Goal: Task Accomplishment & Management: Manage account settings

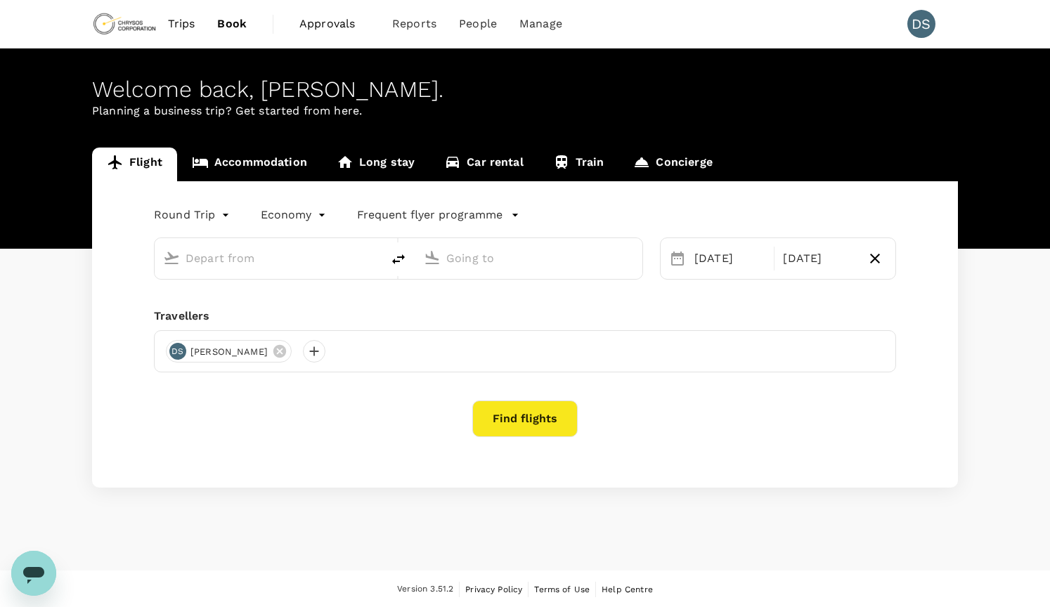
type input "Vancouver Intl (YVR)"
type input "Toronto [PERSON_NAME] Intl (YYZ)"
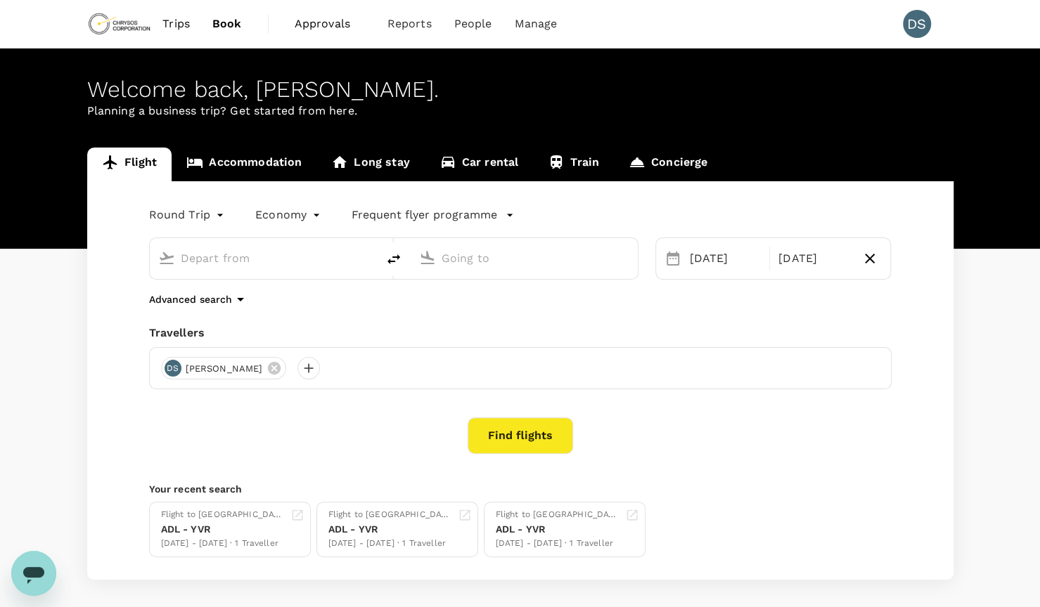
type input "Vancouver Intl (YVR)"
type input "Toronto [PERSON_NAME] Intl (YYZ)"
click at [326, 27] on span "Approvals" at bounding box center [330, 23] width 70 height 17
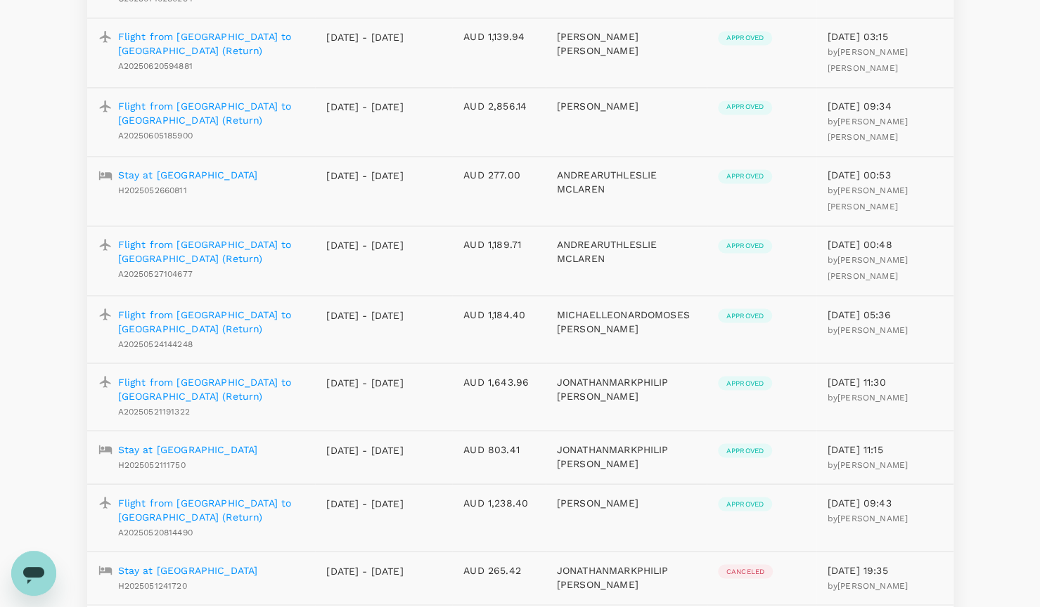
scroll to position [1305, 0]
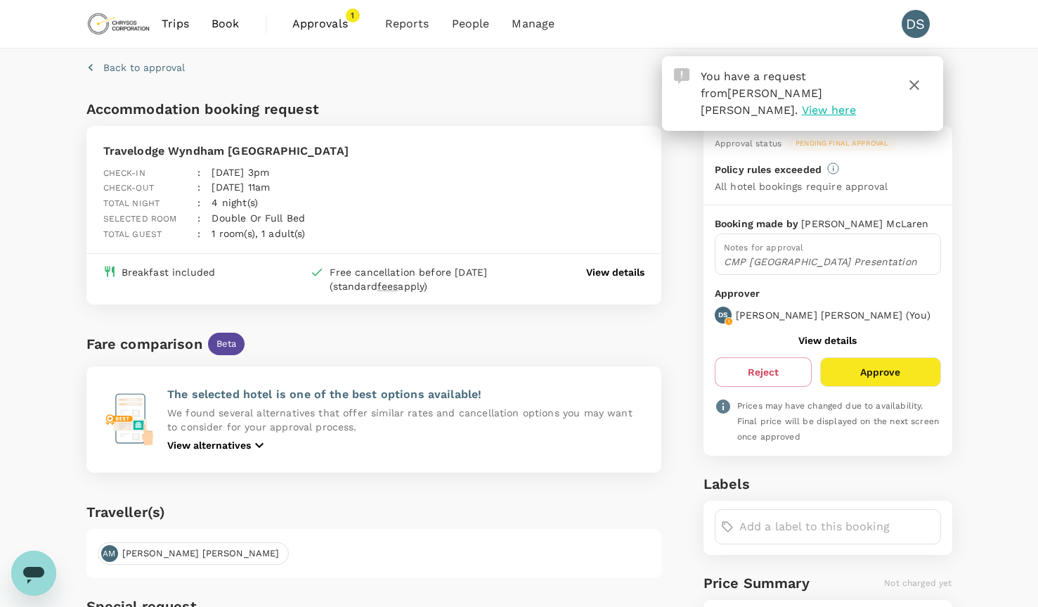
click at [599, 277] on p "View details" at bounding box center [615, 272] width 58 height 14
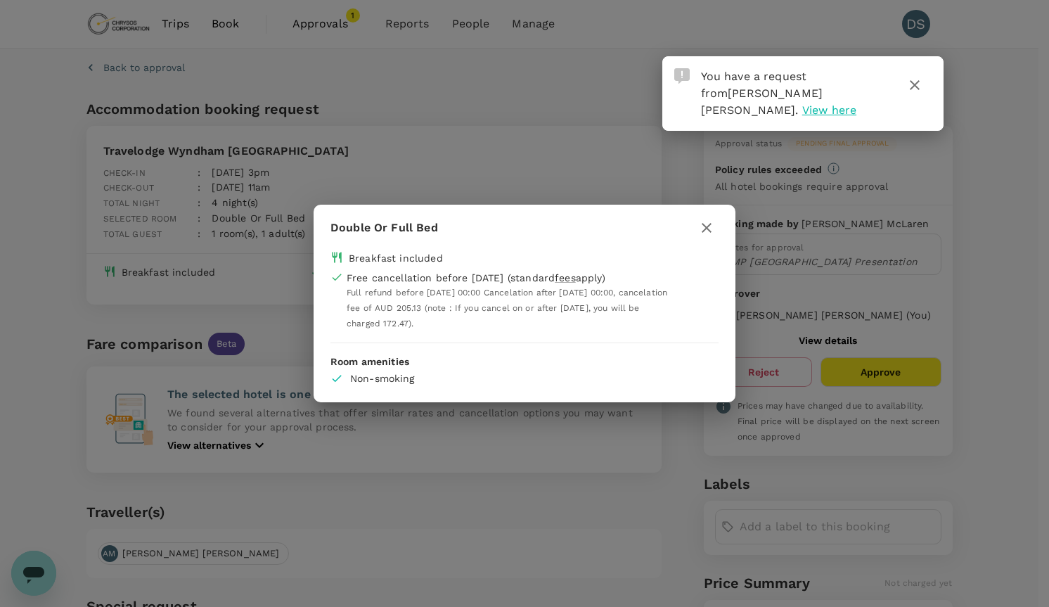
click at [708, 230] on icon "button" at bounding box center [707, 228] width 10 height 10
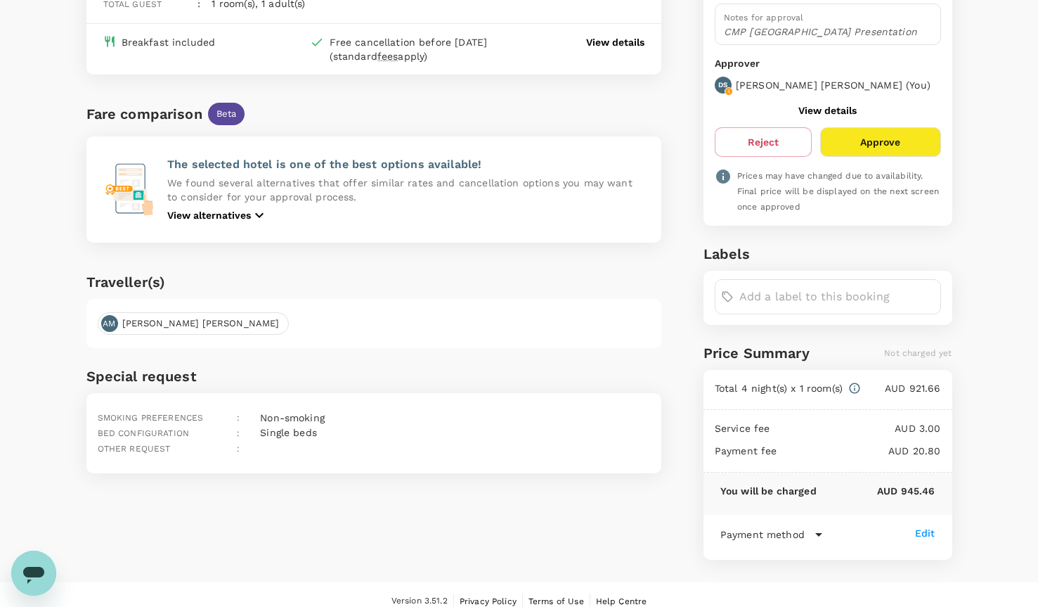
scroll to position [243, 0]
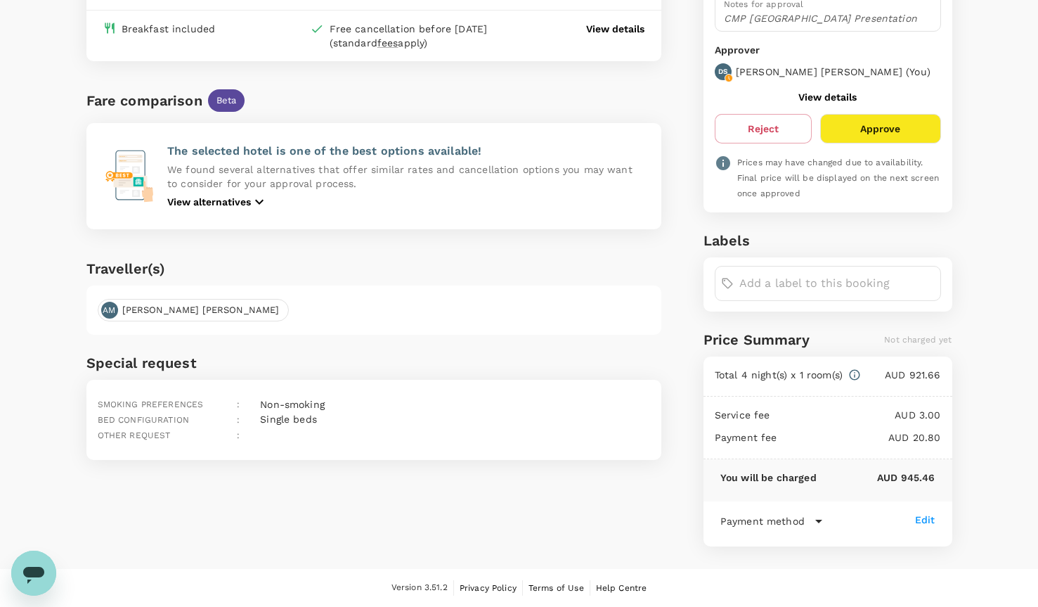
click at [881, 134] on button "Approve" at bounding box center [880, 129] width 120 height 30
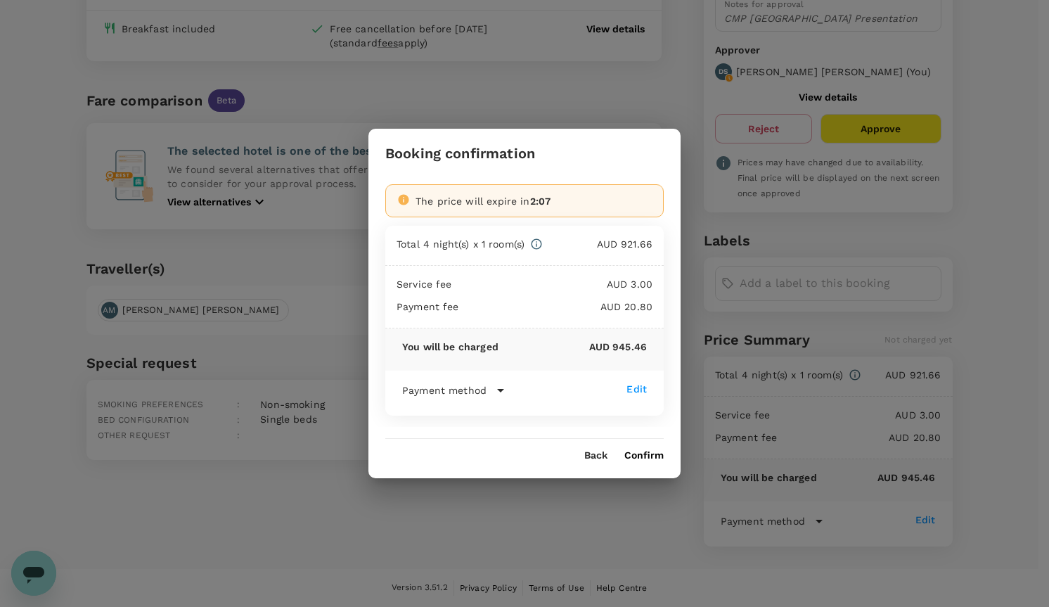
click at [654, 458] on button "Confirm" at bounding box center [643, 455] width 39 height 11
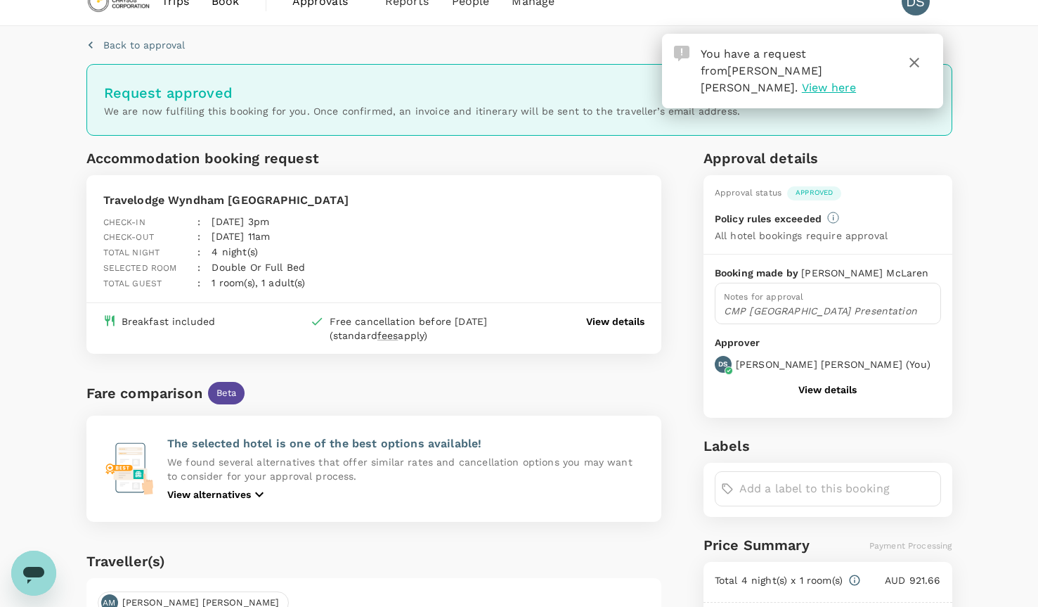
scroll to position [0, 0]
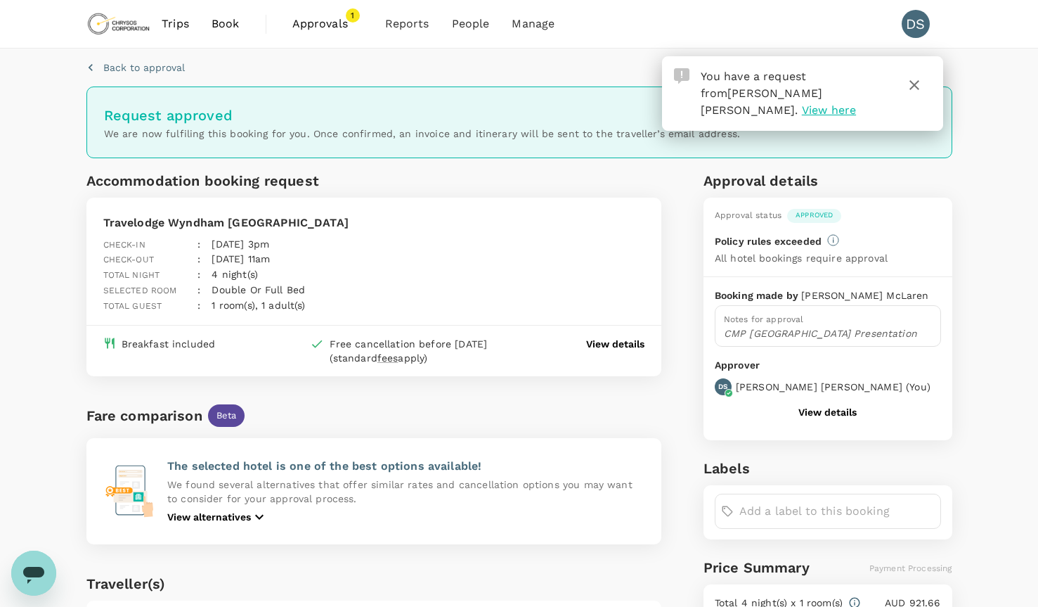
click at [335, 22] on span "Approvals" at bounding box center [327, 23] width 70 height 17
